Goal: Task Accomplishment & Management: Manage account settings

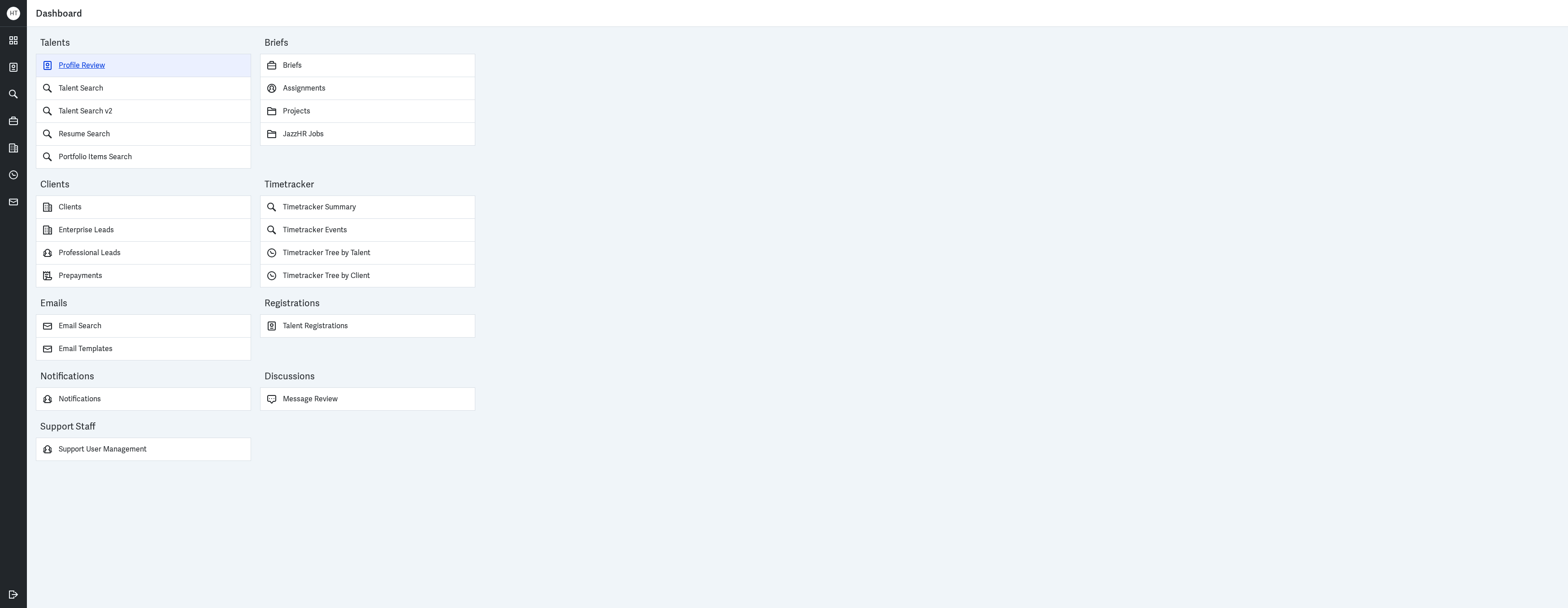
click at [119, 63] on link "Profile Review" at bounding box center [144, 65] width 215 height 23
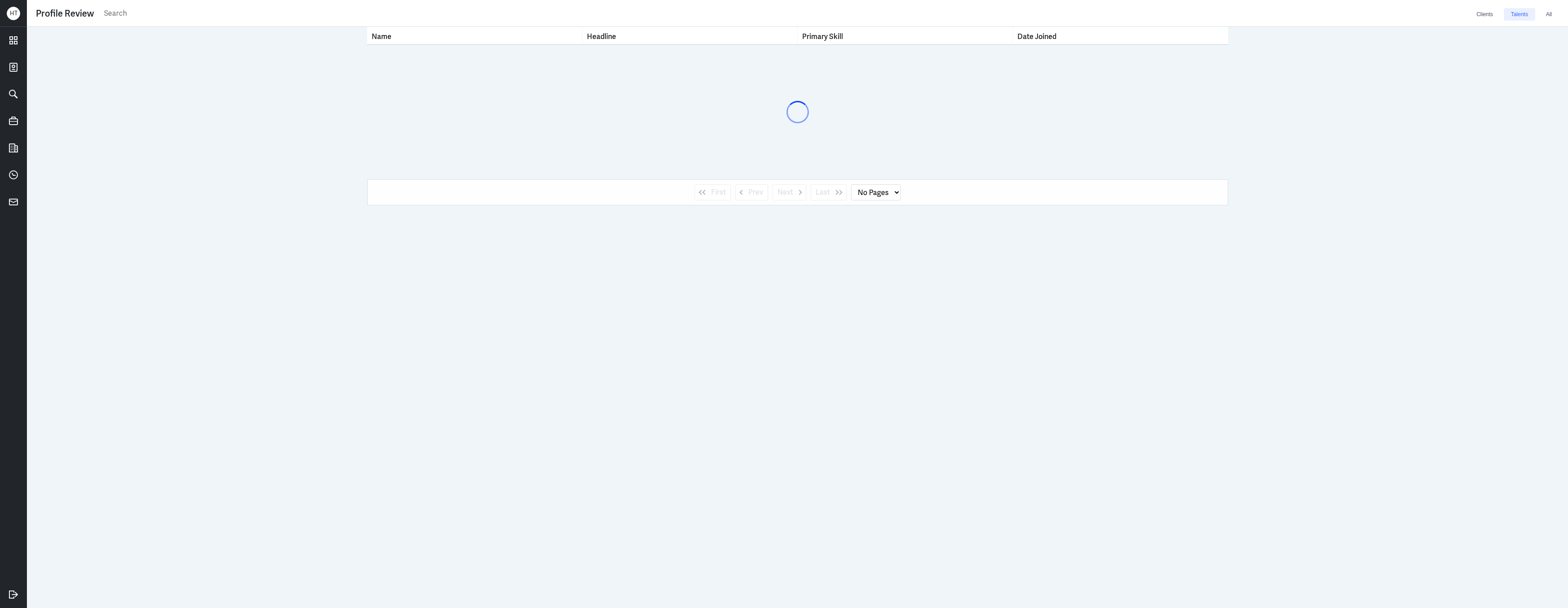
click at [195, 10] on input "text" at bounding box center [786, 13] width 1367 height 13
type input "[PERSON_NAME]"
select select "1"
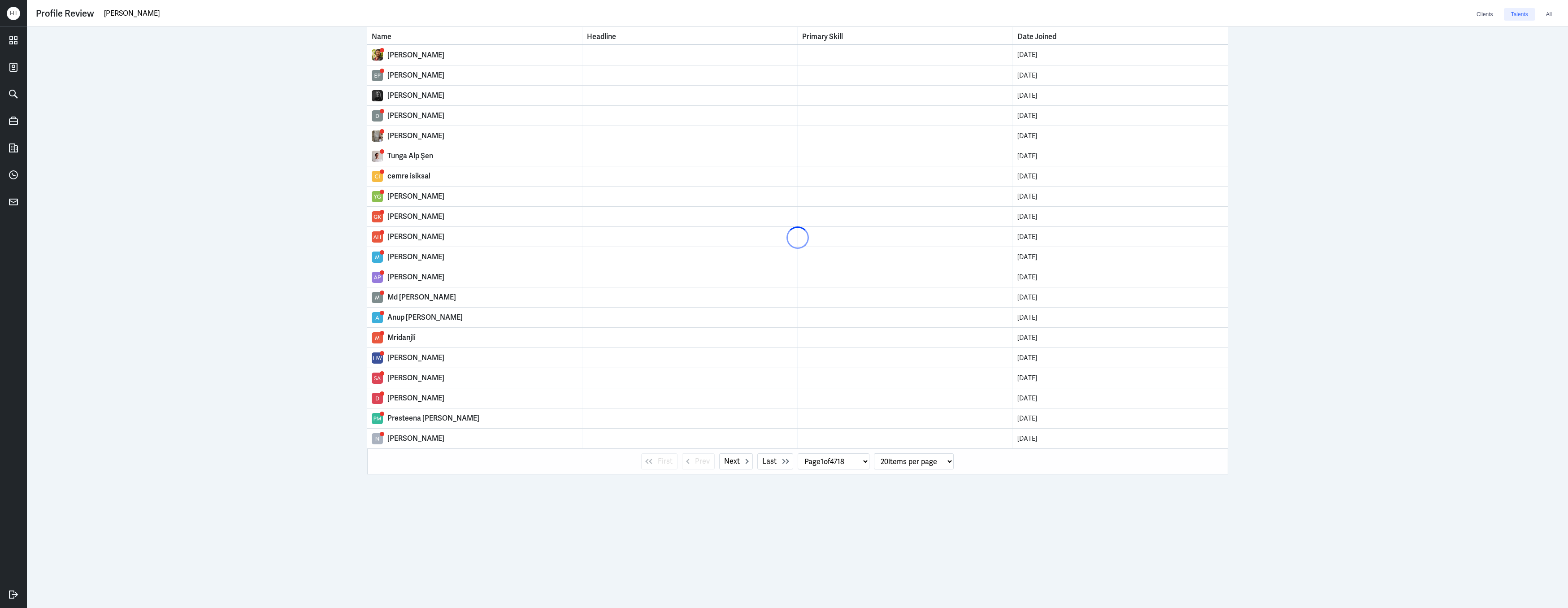
click at [193, 48] on div "Name Headline Primary Skill Date Joined Yash Namdeo 8 Sep 2025 Ellyn Priwanti 8…" at bounding box center [797, 317] width 1541 height 581
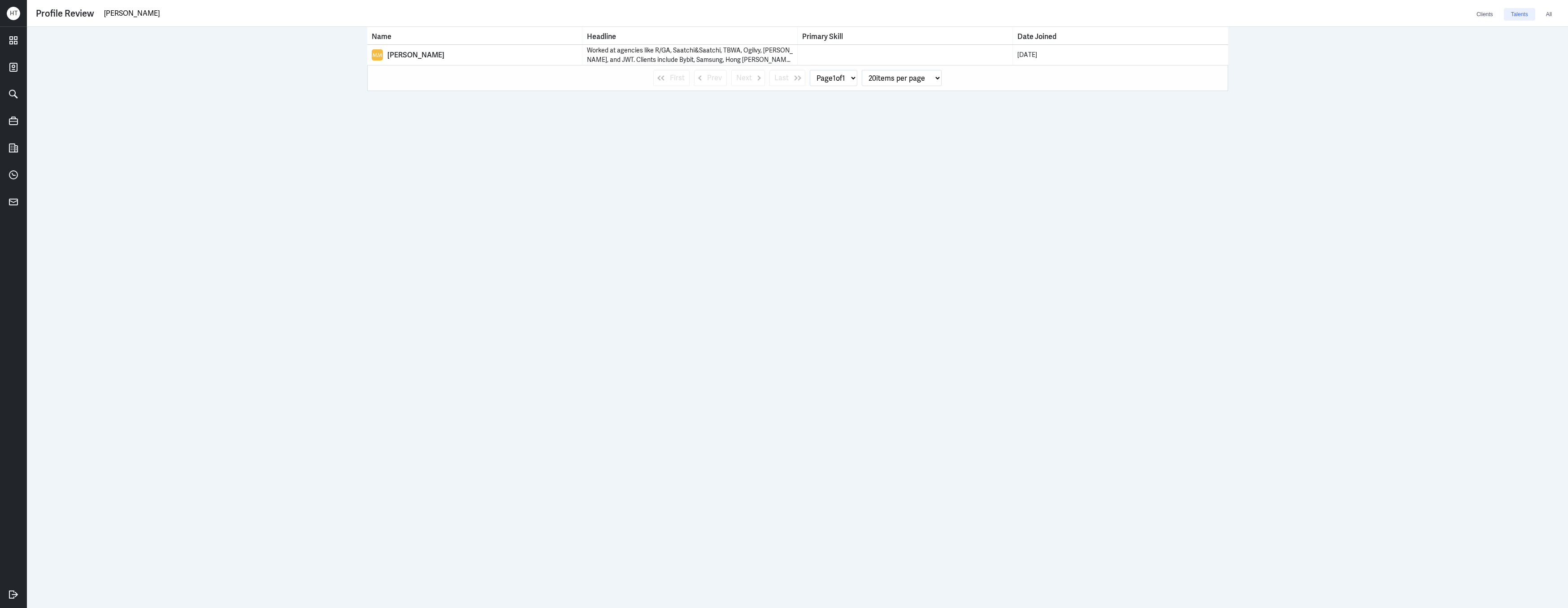
click at [176, 6] on div "Profile Review marvin mohan Clients Talents All" at bounding box center [797, 13] width 1523 height 15
click at [175, 10] on input "marvin mohan" at bounding box center [786, 13] width 1367 height 13
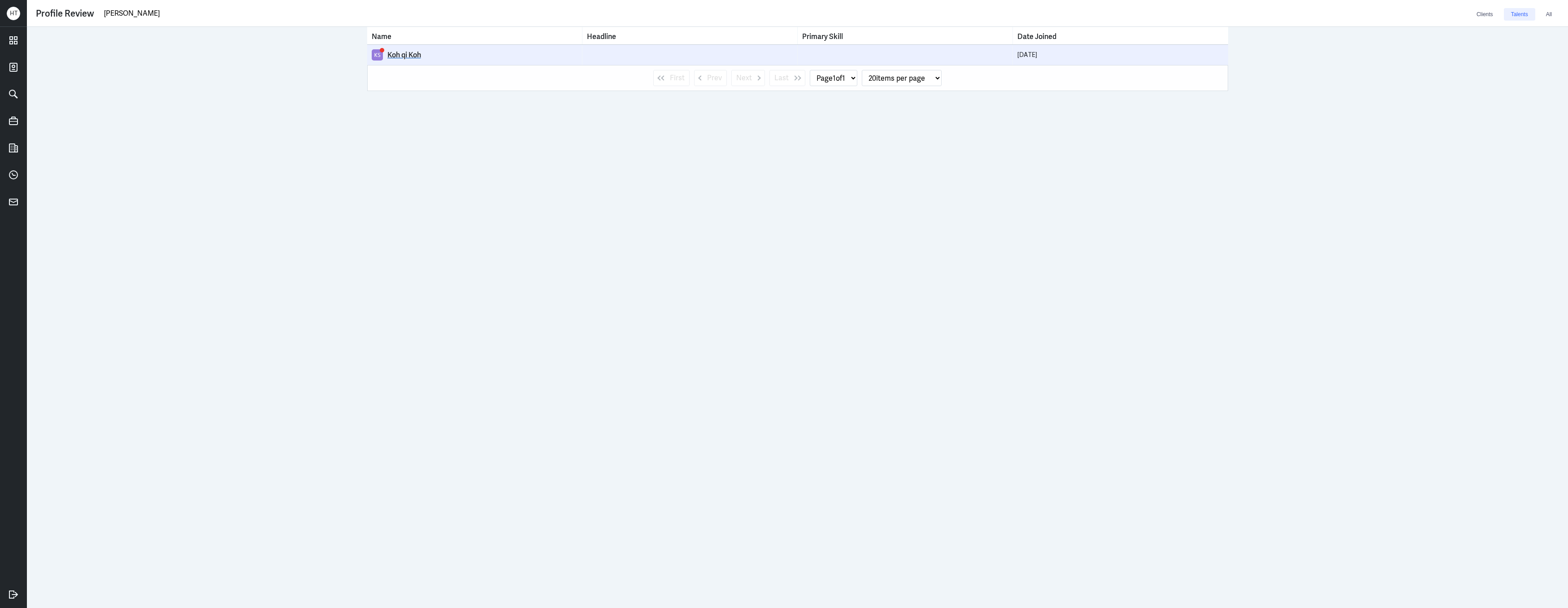
type input "qi shan"
click at [405, 54] on div "Koh qi Koh" at bounding box center [482, 55] width 190 height 9
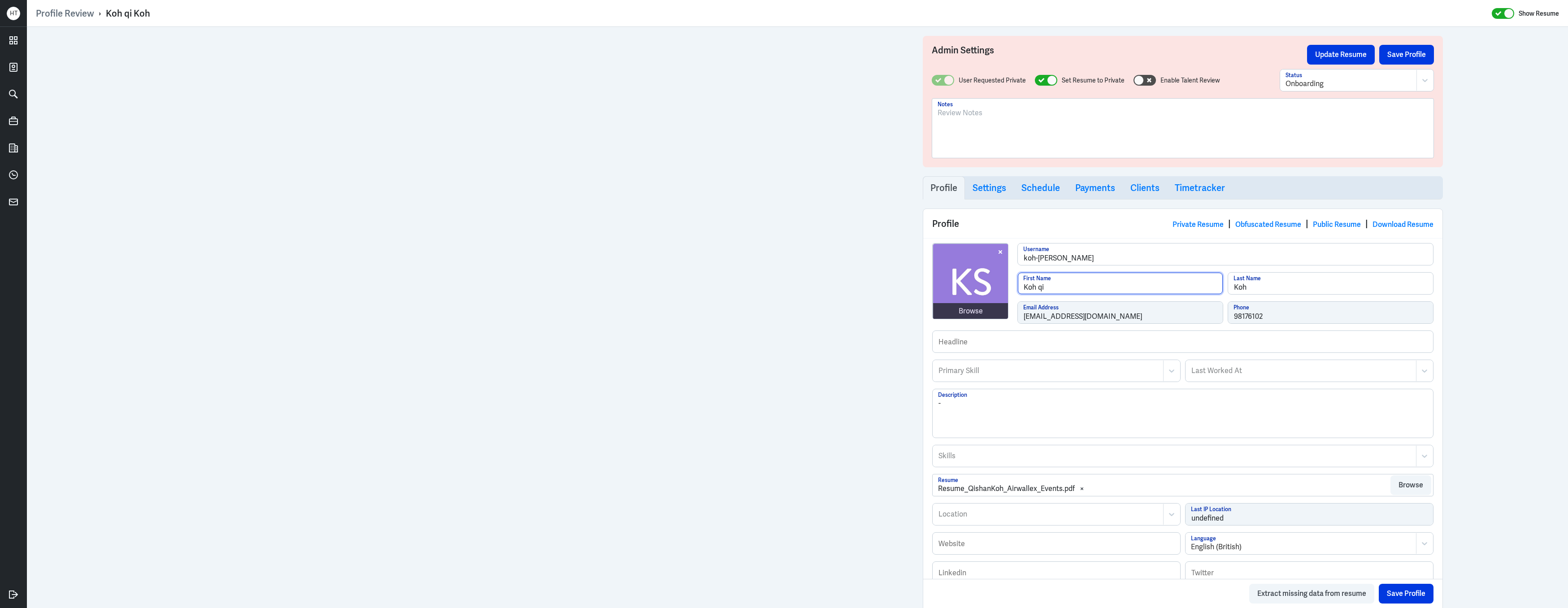
click at [1162, 286] on input "Koh qi" at bounding box center [1120, 283] width 205 height 21
type input "Q"
type input "Y"
type input "Qi Shan"
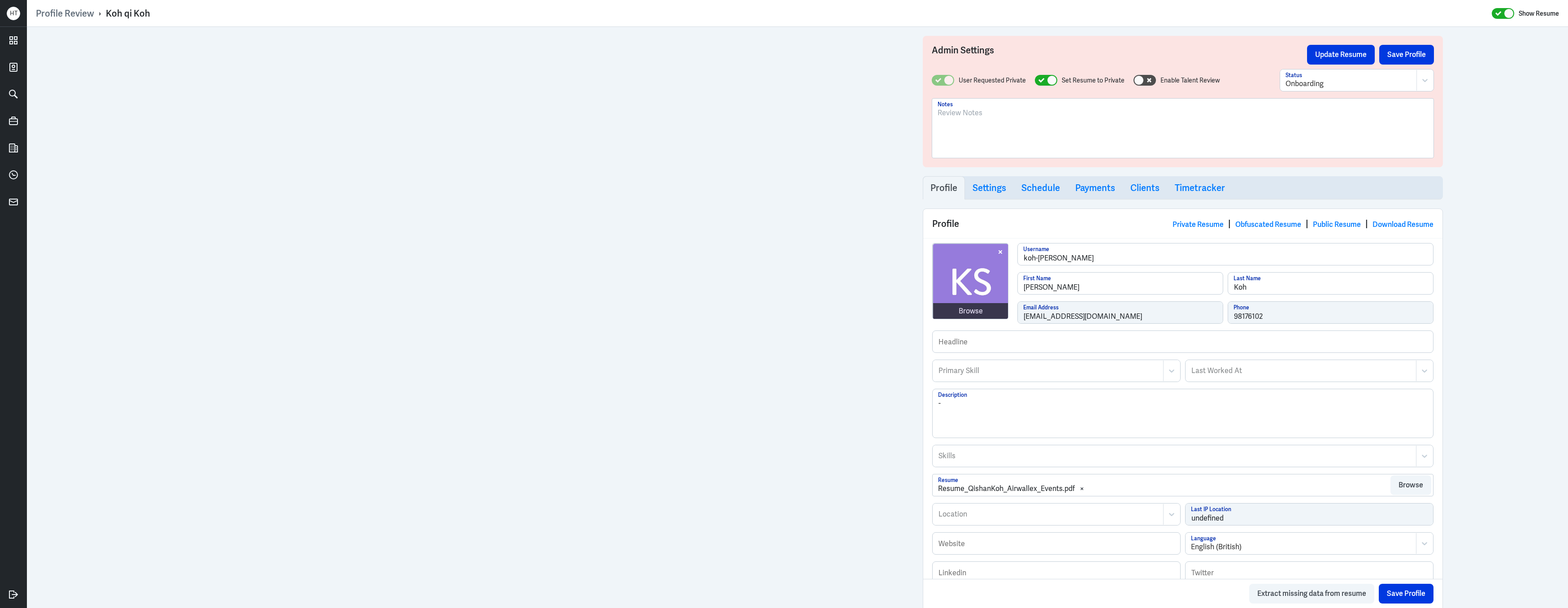
click at [843, 318] on div "Admin Settings Update Resume Save Profile User Requested Private Set Resume to …" at bounding box center [797, 463] width 1541 height 872
click at [1415, 592] on button "Save Profile" at bounding box center [1406, 593] width 55 height 19
click at [1107, 195] on link "Payments" at bounding box center [1095, 187] width 55 height 23
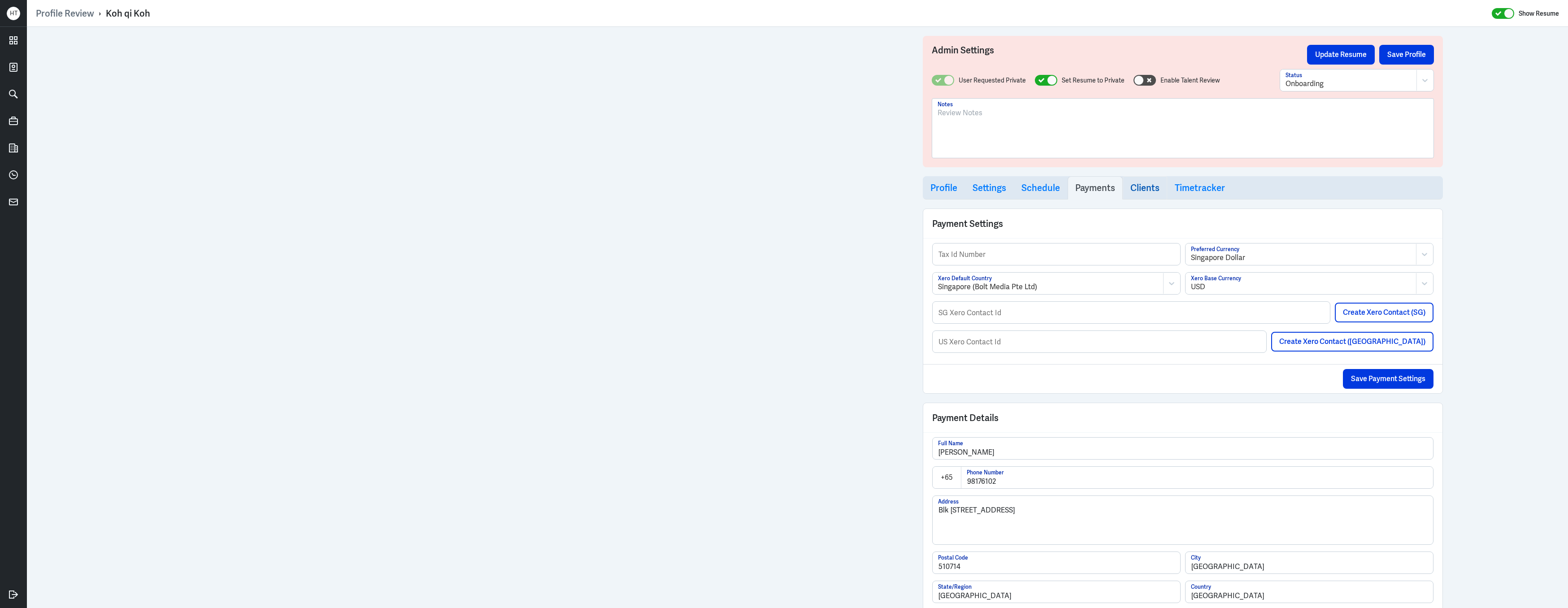
click at [1141, 192] on h3 "Clients" at bounding box center [1145, 188] width 29 height 11
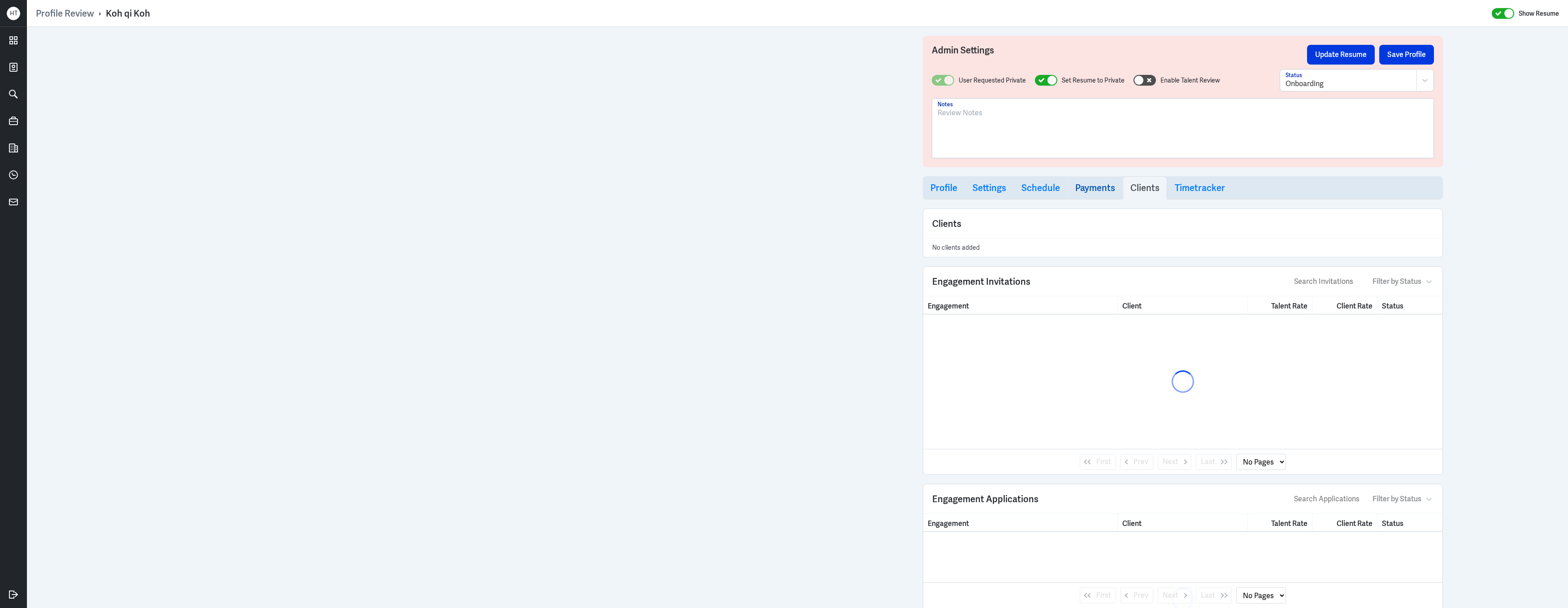
click at [1102, 193] on h3 "Payments" at bounding box center [1095, 188] width 40 height 11
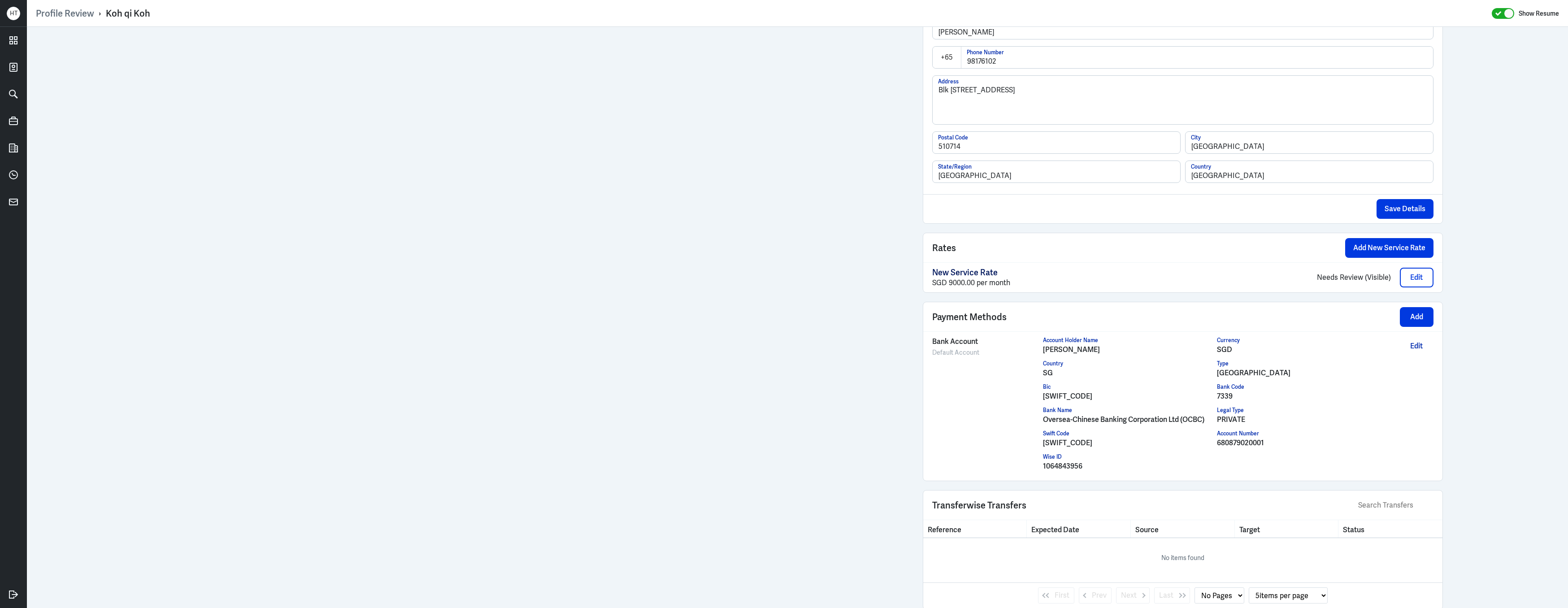
scroll to position [431, 0]
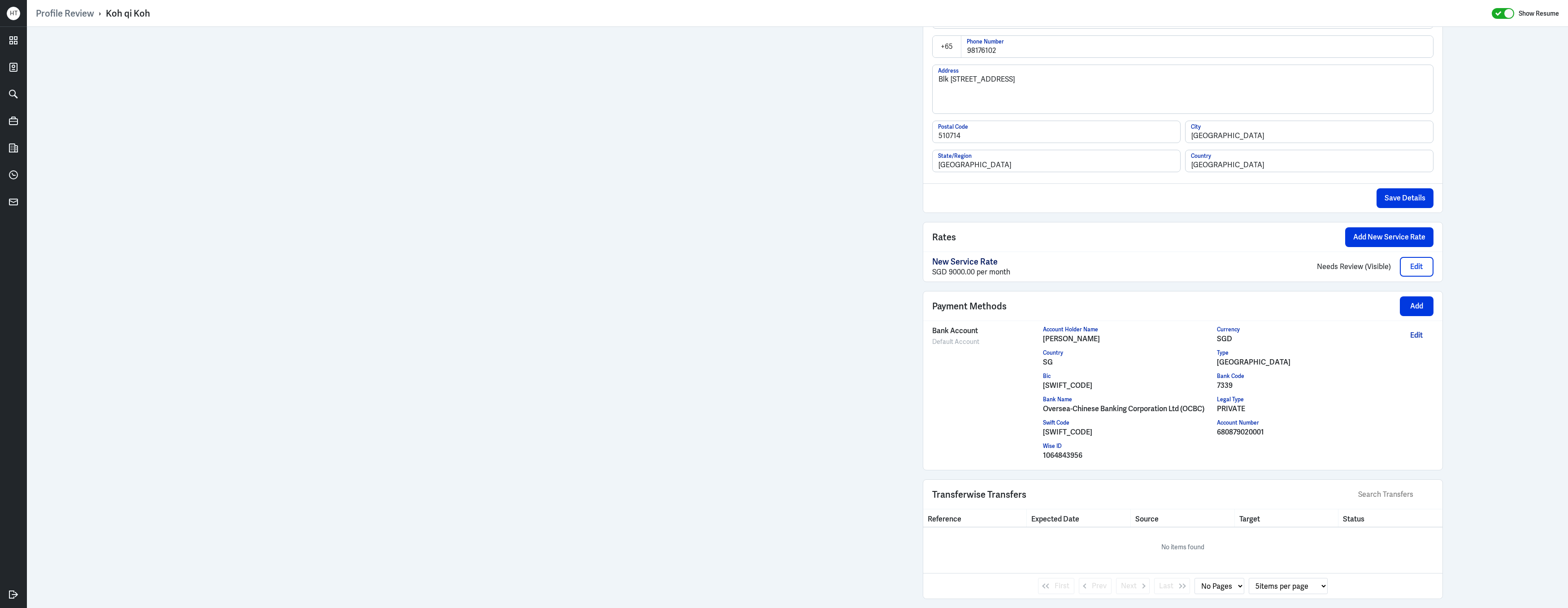
click at [1245, 432] on div "680879020001" at bounding box center [1304, 432] width 174 height 11
copy div "680879020001"
drag, startPoint x: 148, startPoint y: 182, endPoint x: 152, endPoint y: 173, distance: 9.8
click at [149, 181] on div at bounding box center [412, 170] width 538 height 1150
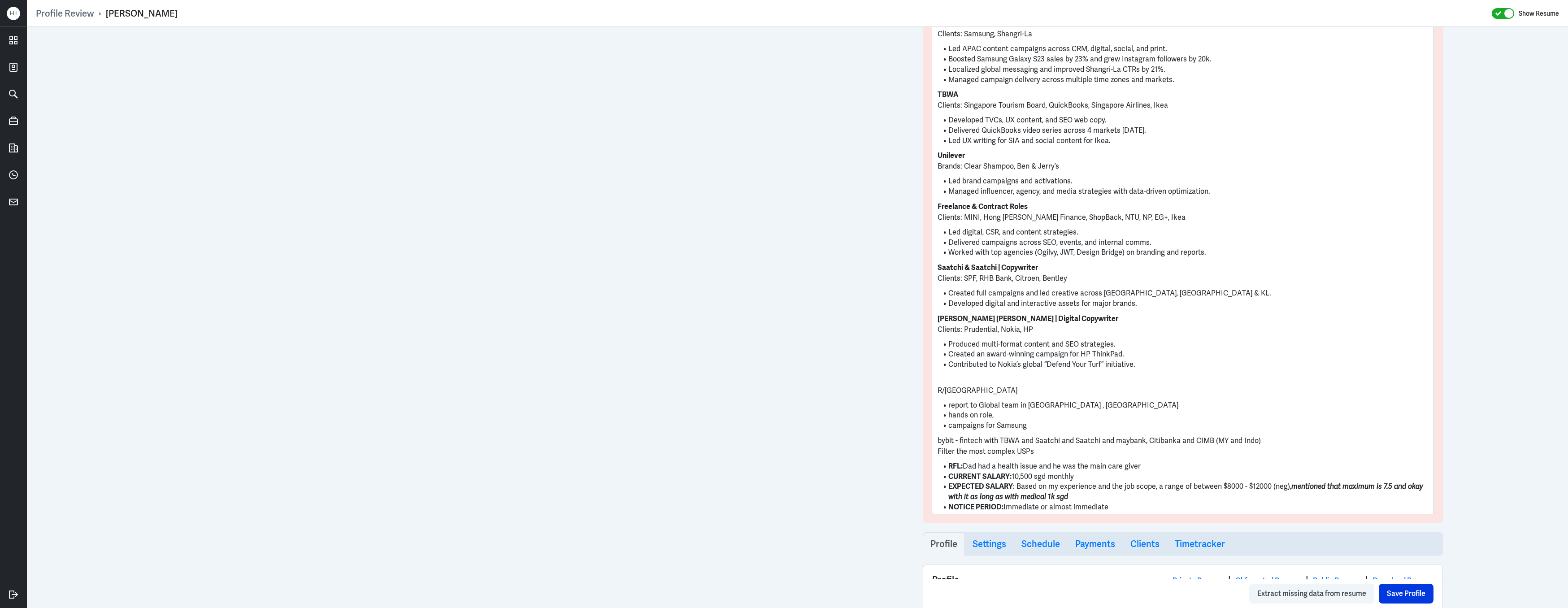
scroll to position [361, 0]
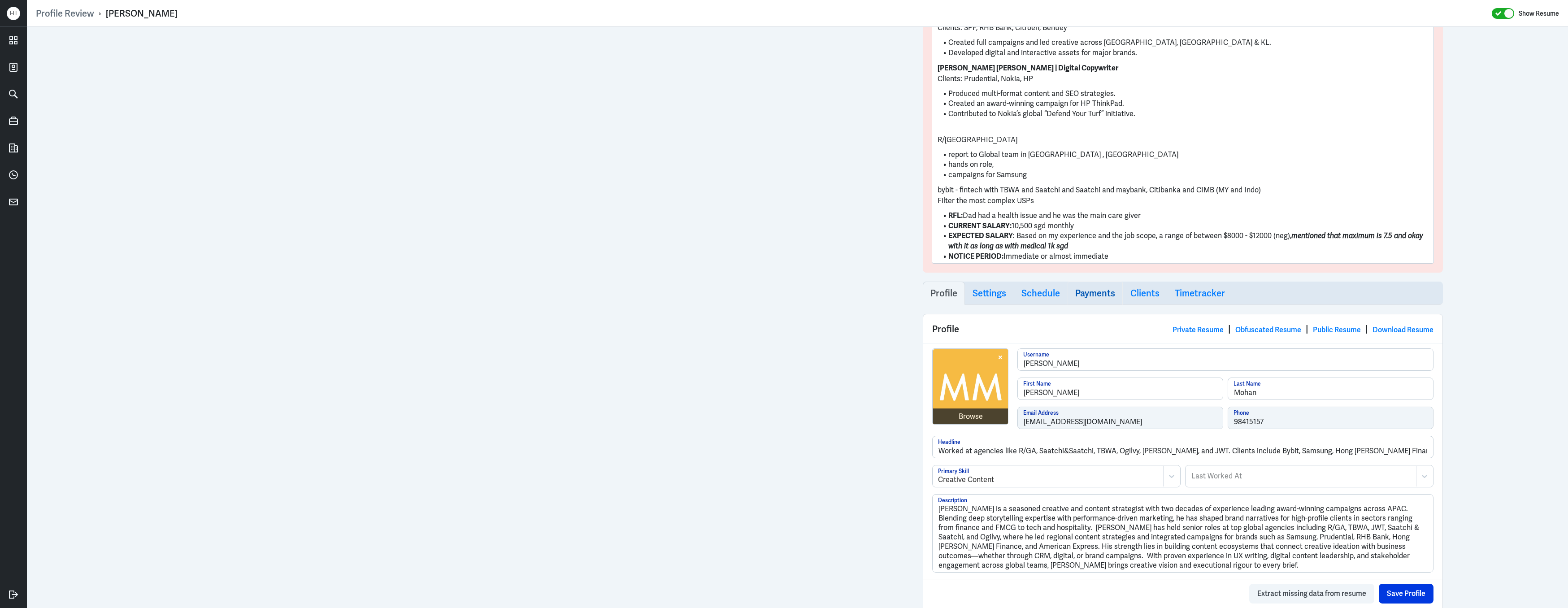
click at [1108, 293] on h3 "Payments" at bounding box center [1095, 293] width 40 height 11
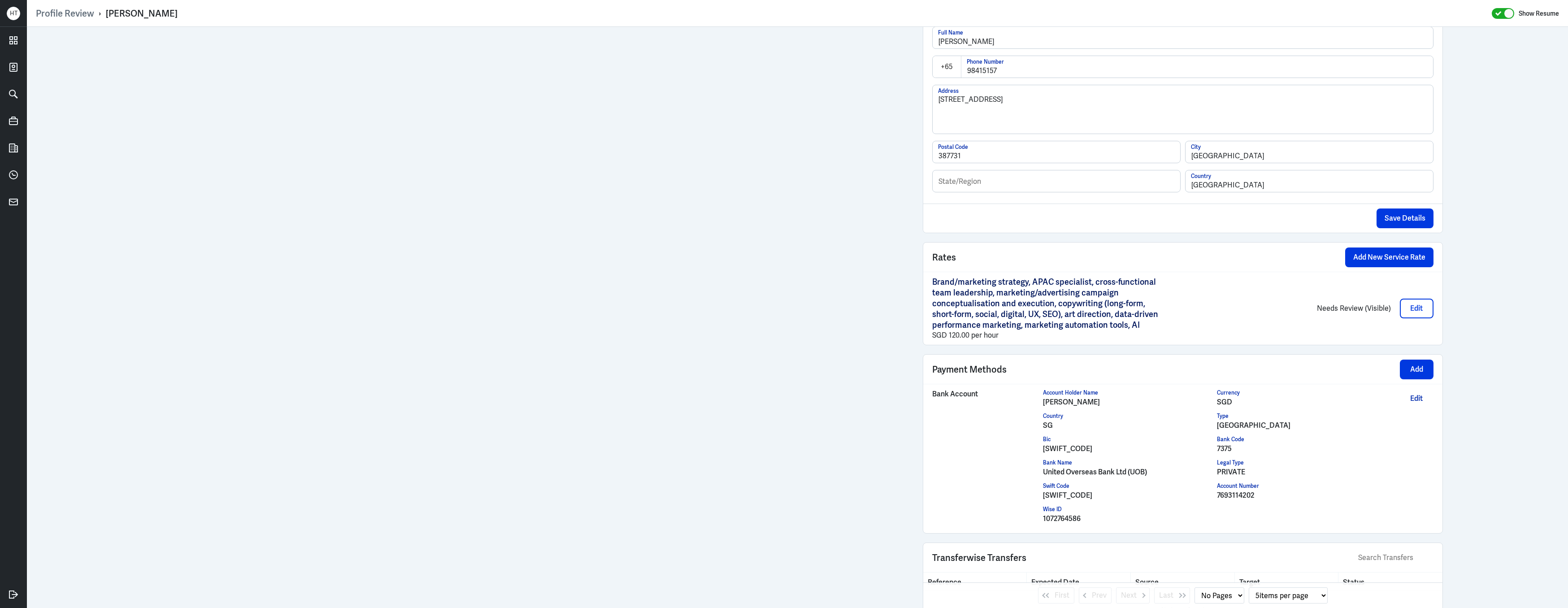
scroll to position [883, 0]
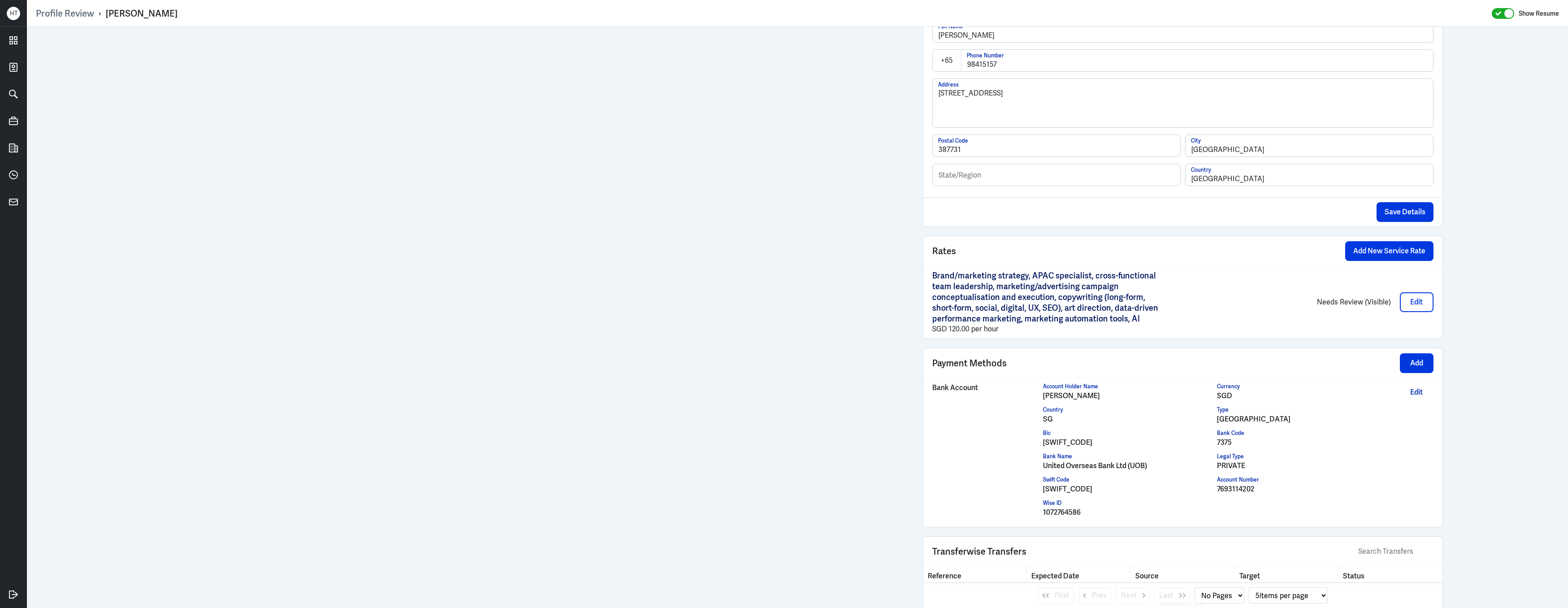
click at [1238, 491] on div "7693114202" at bounding box center [1304, 489] width 174 height 11
